Goal: Information Seeking & Learning: Learn about a topic

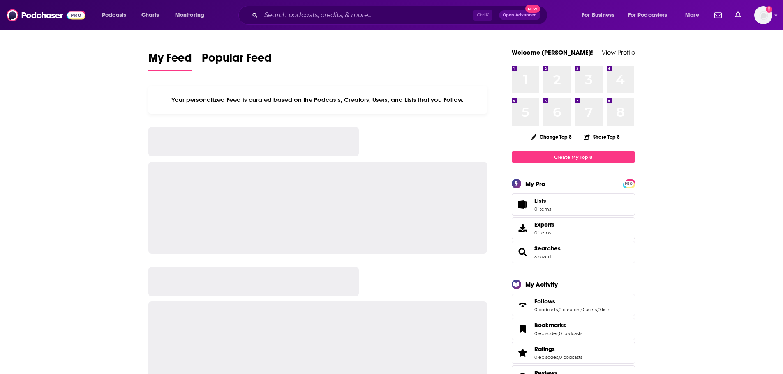
click at [376, 9] on input "Search podcasts, credits, & more..." at bounding box center [367, 15] width 212 height 13
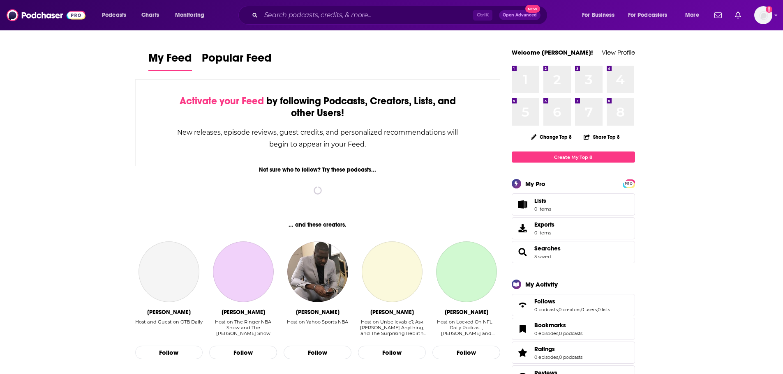
click at [372, 21] on input "Search podcasts, credits, & more..." at bounding box center [367, 15] width 212 height 13
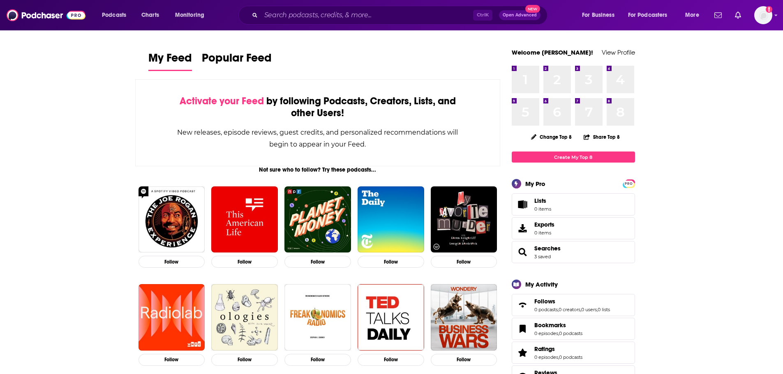
click at [342, 14] on input "Search podcasts, credits, & more..." at bounding box center [367, 15] width 212 height 13
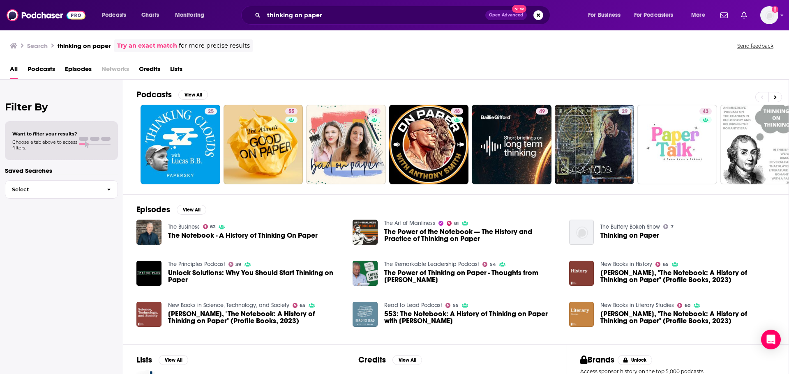
click at [50, 69] on span "Podcasts" at bounding box center [42, 70] width 28 height 17
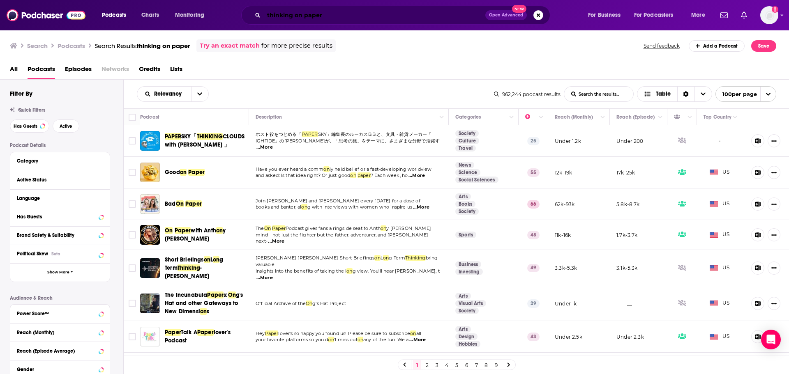
click at [376, 18] on input "thinking on paper" at bounding box center [375, 15] width 222 height 13
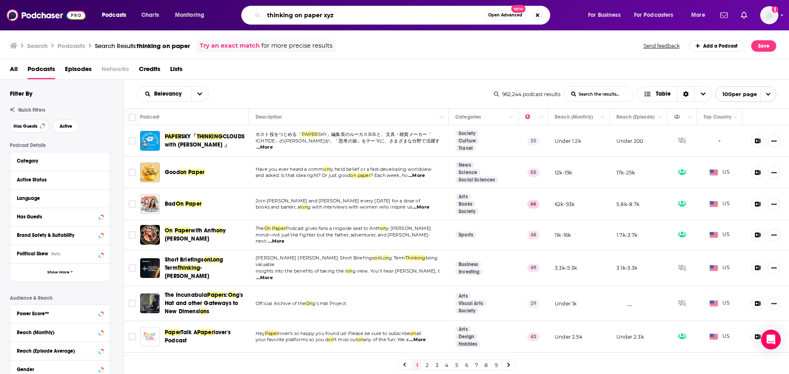
type input "thinking on paper xyz"
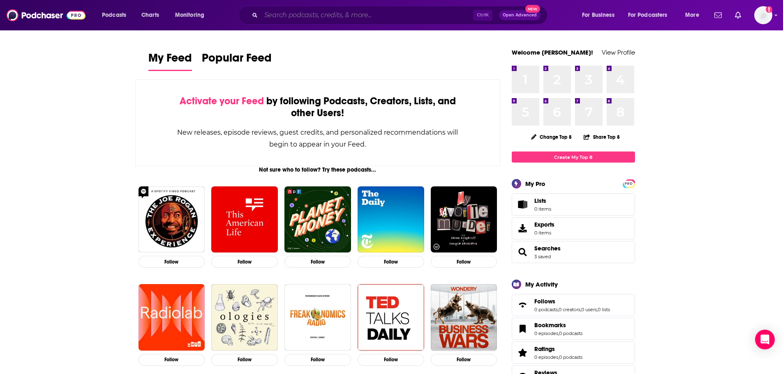
click at [309, 20] on input "Search podcasts, credits, & more..." at bounding box center [367, 15] width 212 height 13
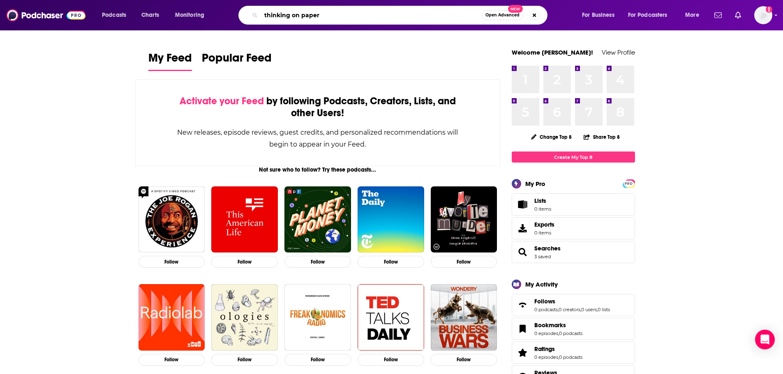
type input "thinking on paper"
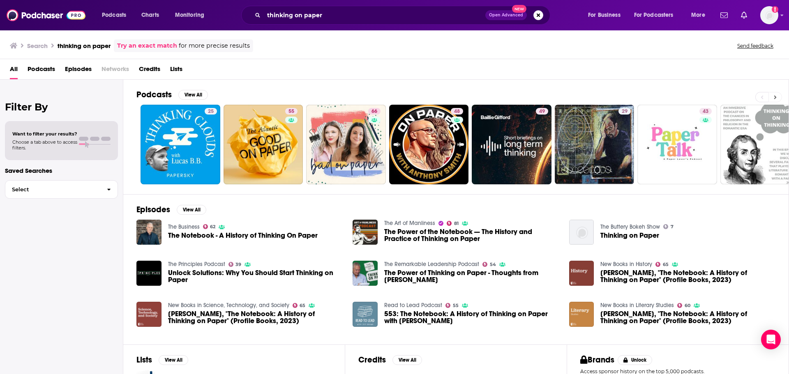
click at [775, 95] on icon at bounding box center [775, 98] width 3 height 6
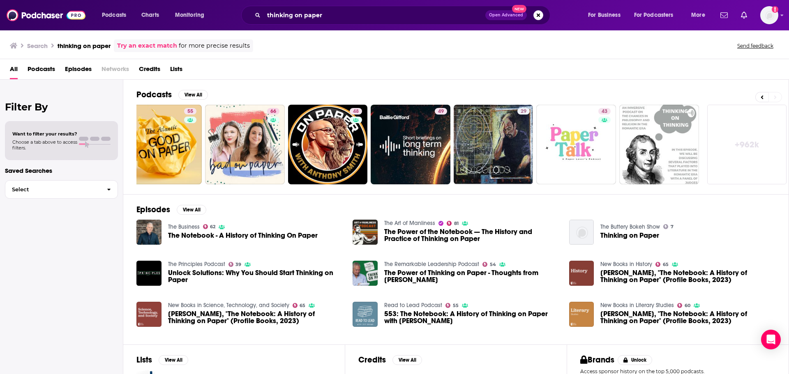
scroll to position [0, 102]
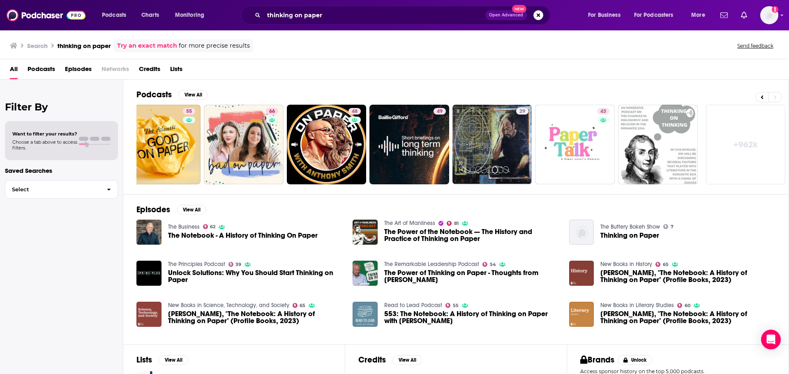
click at [747, 153] on link "+ 962k" at bounding box center [746, 145] width 80 height 80
